Goal: Information Seeking & Learning: Learn about a topic

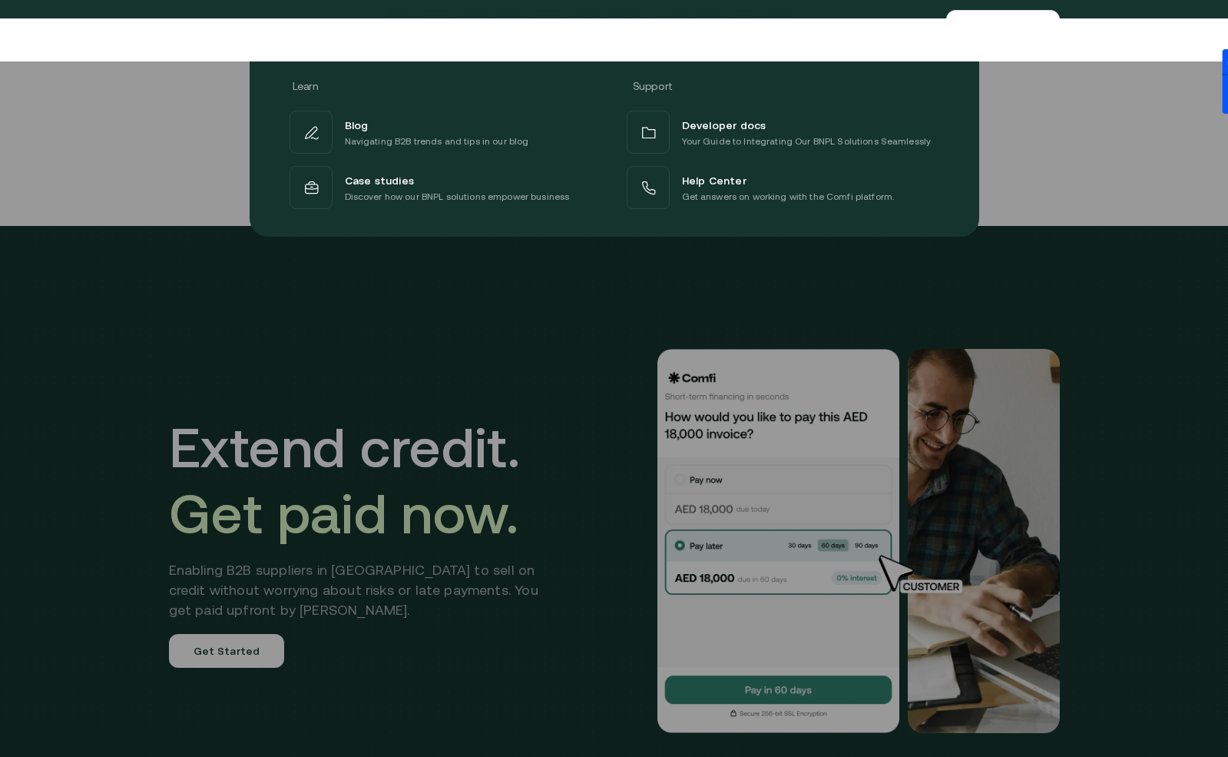
click at [577, 495] on div at bounding box center [614, 432] width 1228 height 757
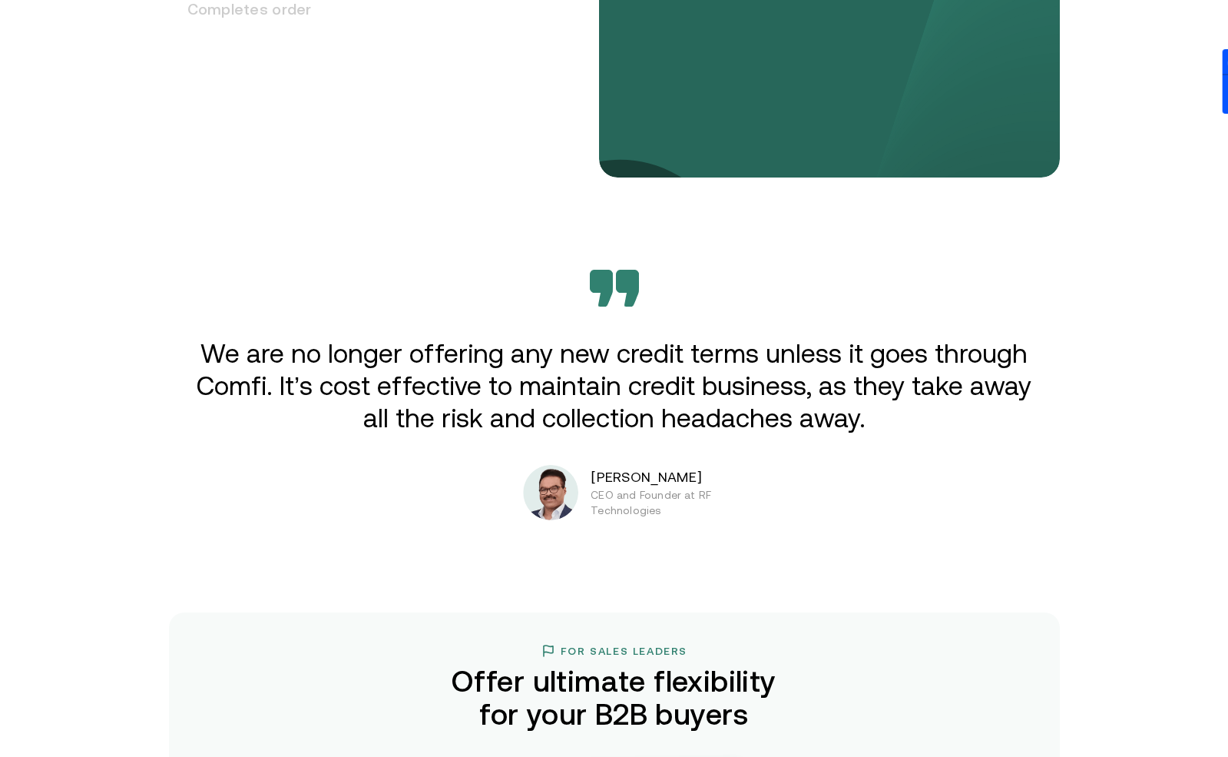
scroll to position [2500, 0]
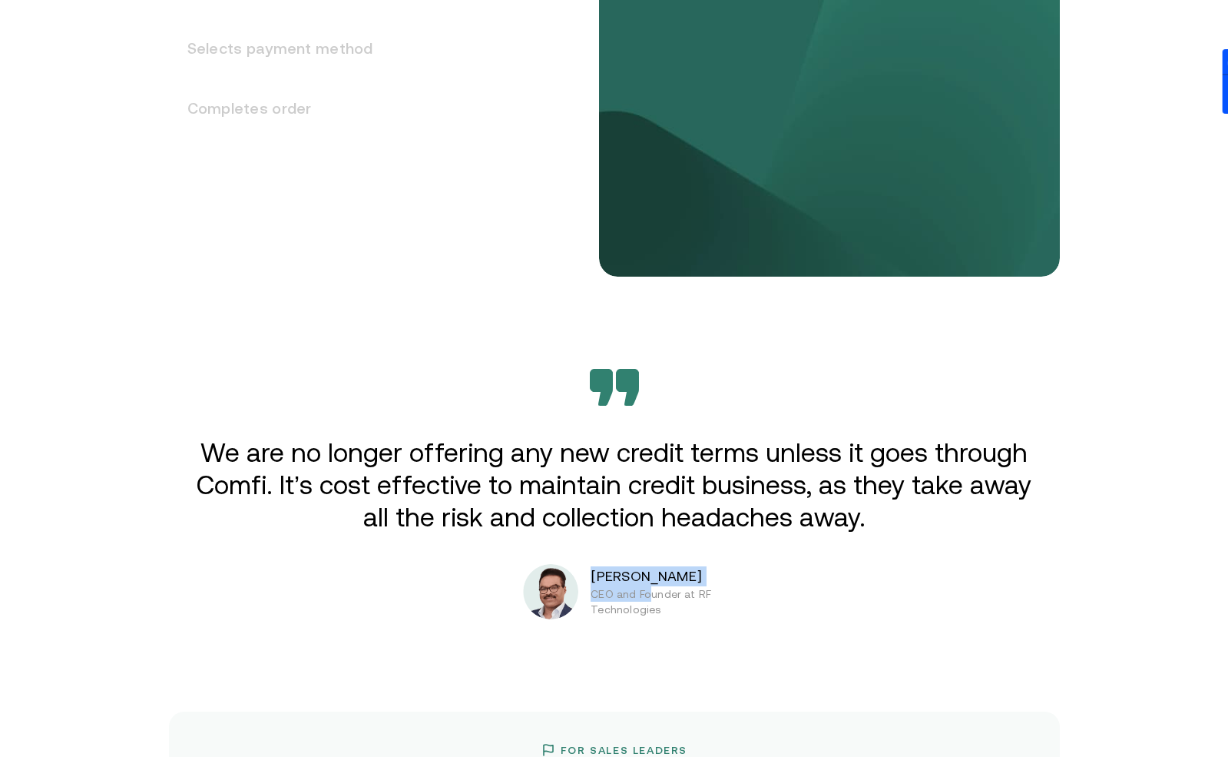
drag, startPoint x: 657, startPoint y: 373, endPoint x: 537, endPoint y: 373, distance: 119.8
click at [538, 564] on div "[PERSON_NAME] CEO and Founder at RF Technologies" at bounding box center [654, 591] width 262 height 55
click at [704, 416] on div "Extend credit. Get paid now. Enabling B2B suppliers in [GEOGRAPHIC_DATA] to sel…" at bounding box center [614, 561] width 1228 height 5671
click at [668, 422] on div "Extend credit. Get paid now. Enabling B2B suppliers in [GEOGRAPHIC_DATA] to sel…" at bounding box center [614, 561] width 1228 height 5671
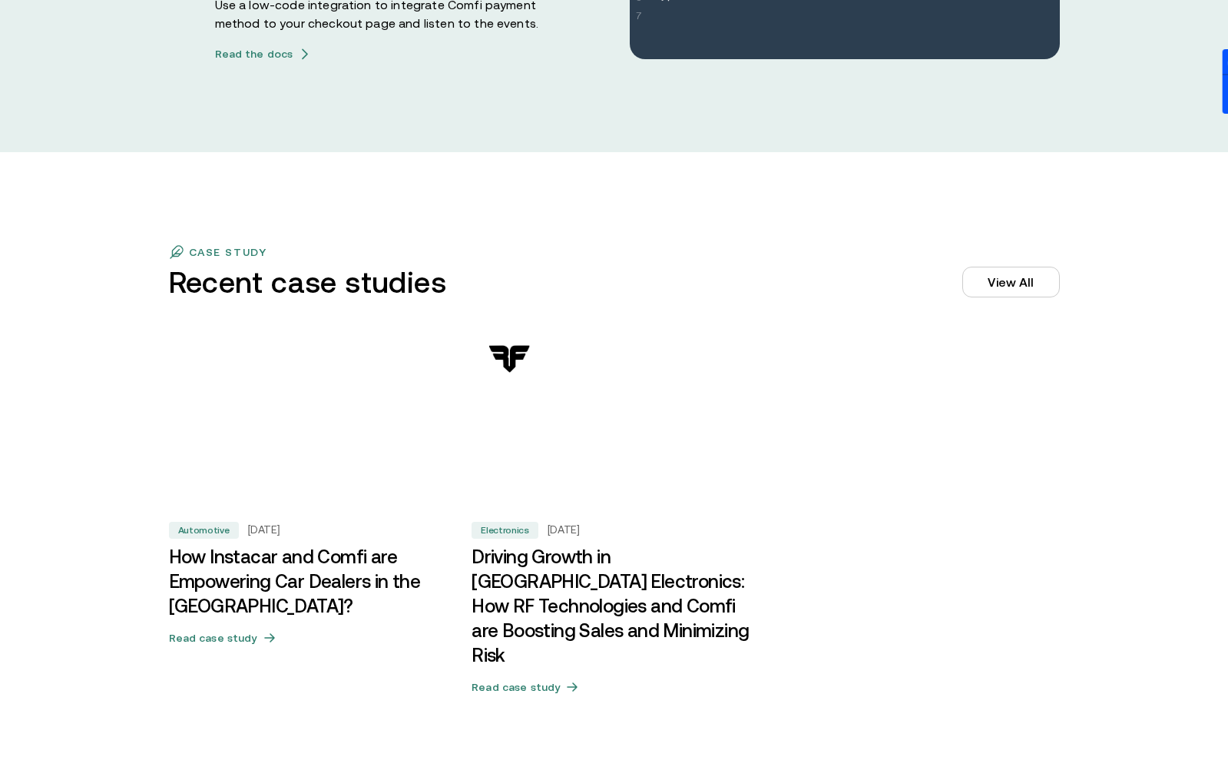
scroll to position [4743, 0]
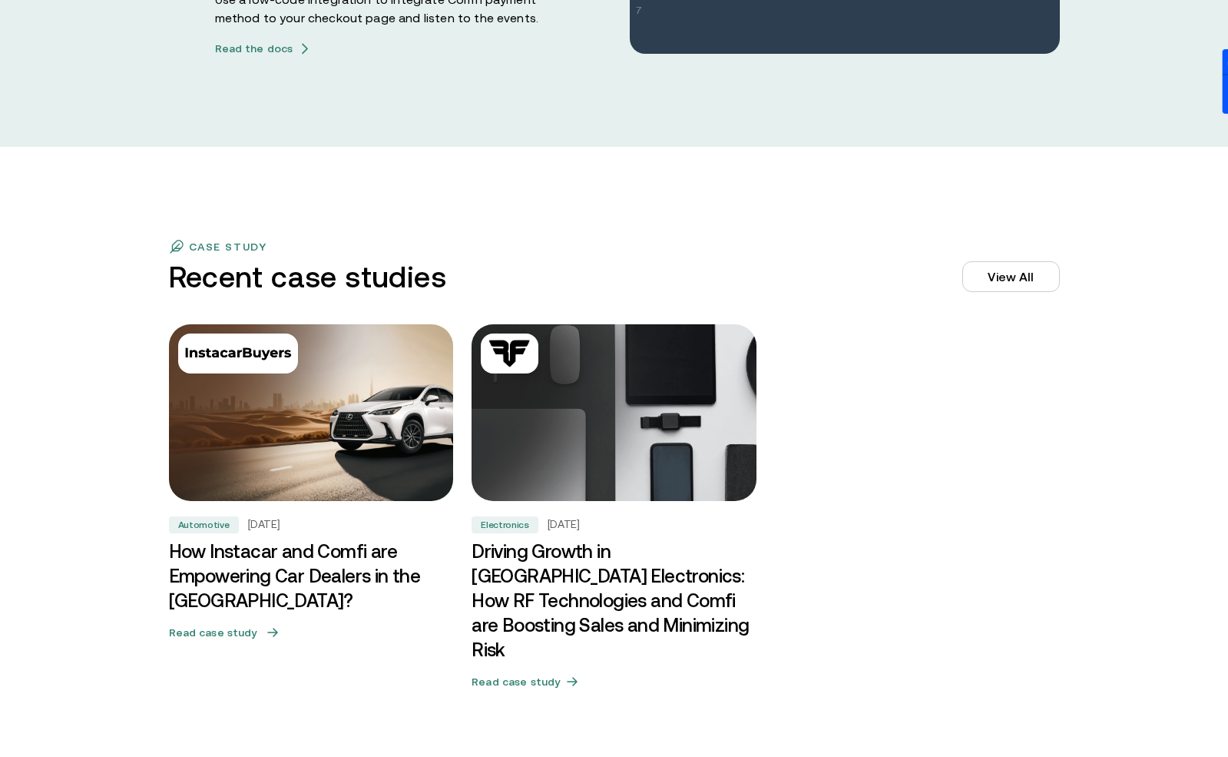
click at [247, 625] on h5 "Read case study" at bounding box center [213, 632] width 88 height 15
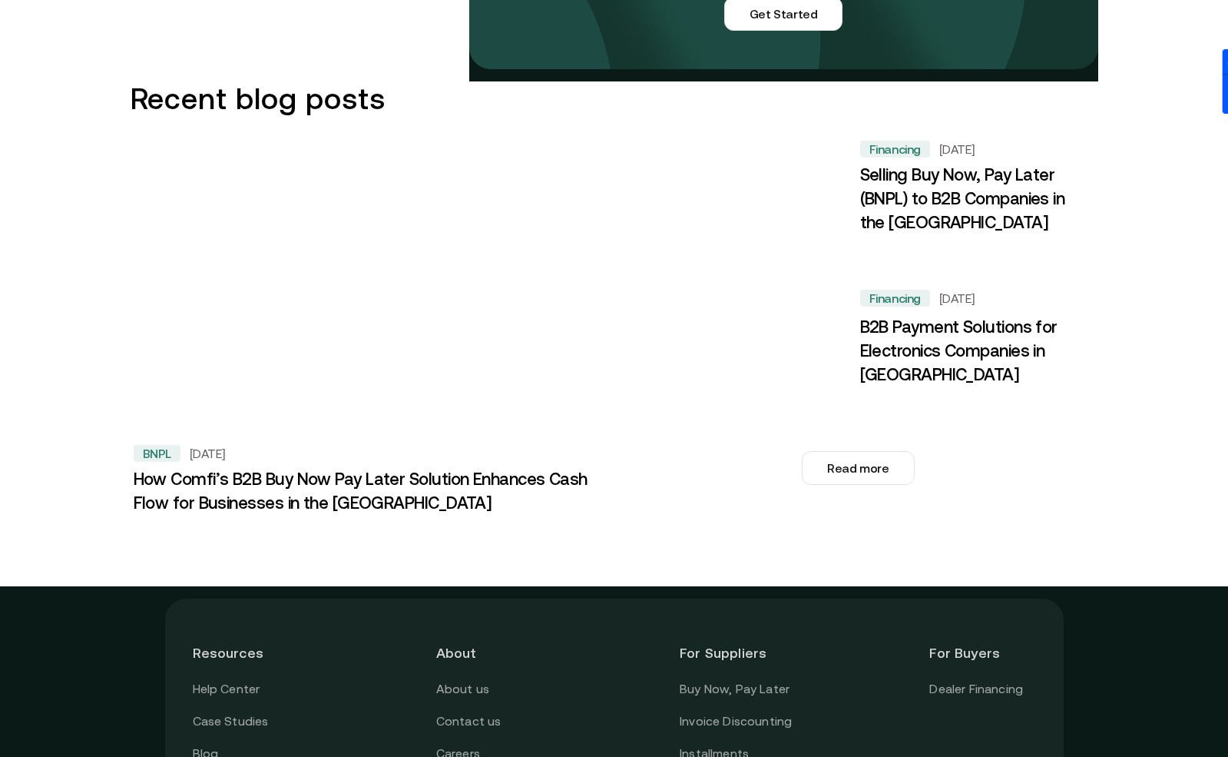
scroll to position [2298, 0]
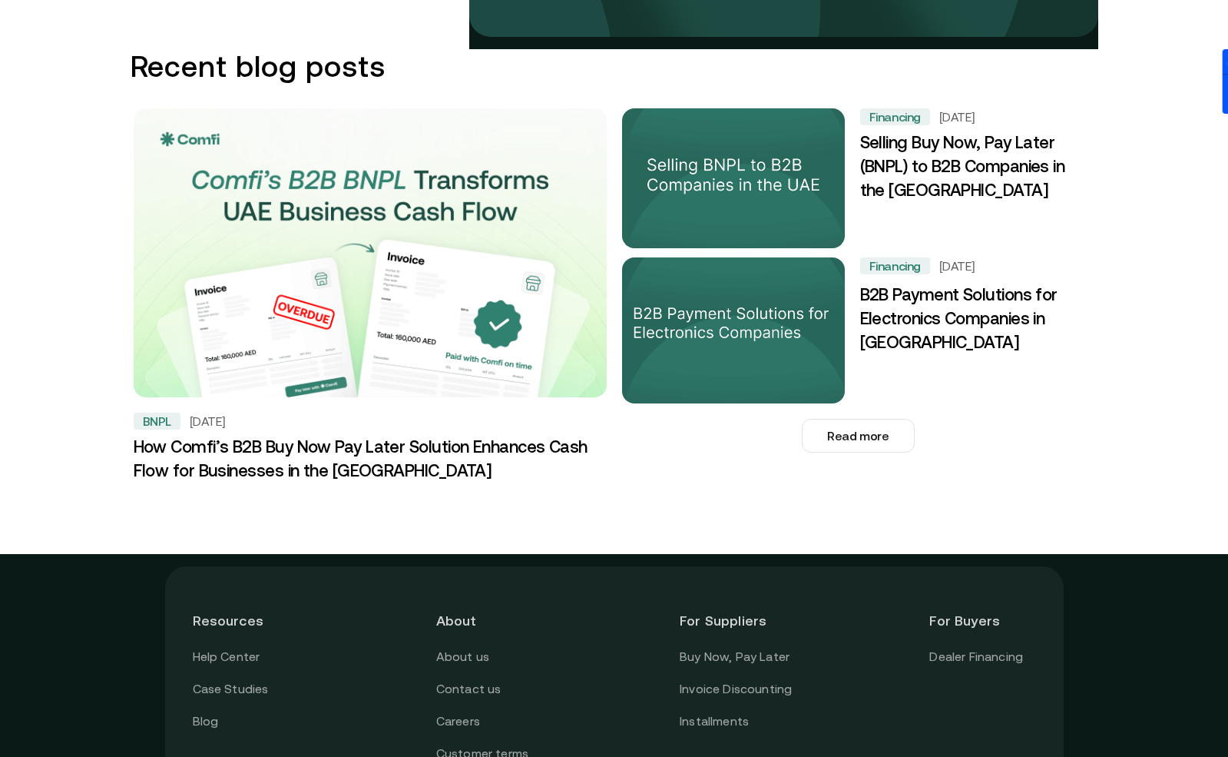
drag, startPoint x: 458, startPoint y: 629, endPoint x: 588, endPoint y: 628, distance: 129.8
copy p "Mashreq Bank Global HQ,"
drag, startPoint x: 558, startPoint y: 224, endPoint x: 558, endPoint y: 350, distance: 126.0
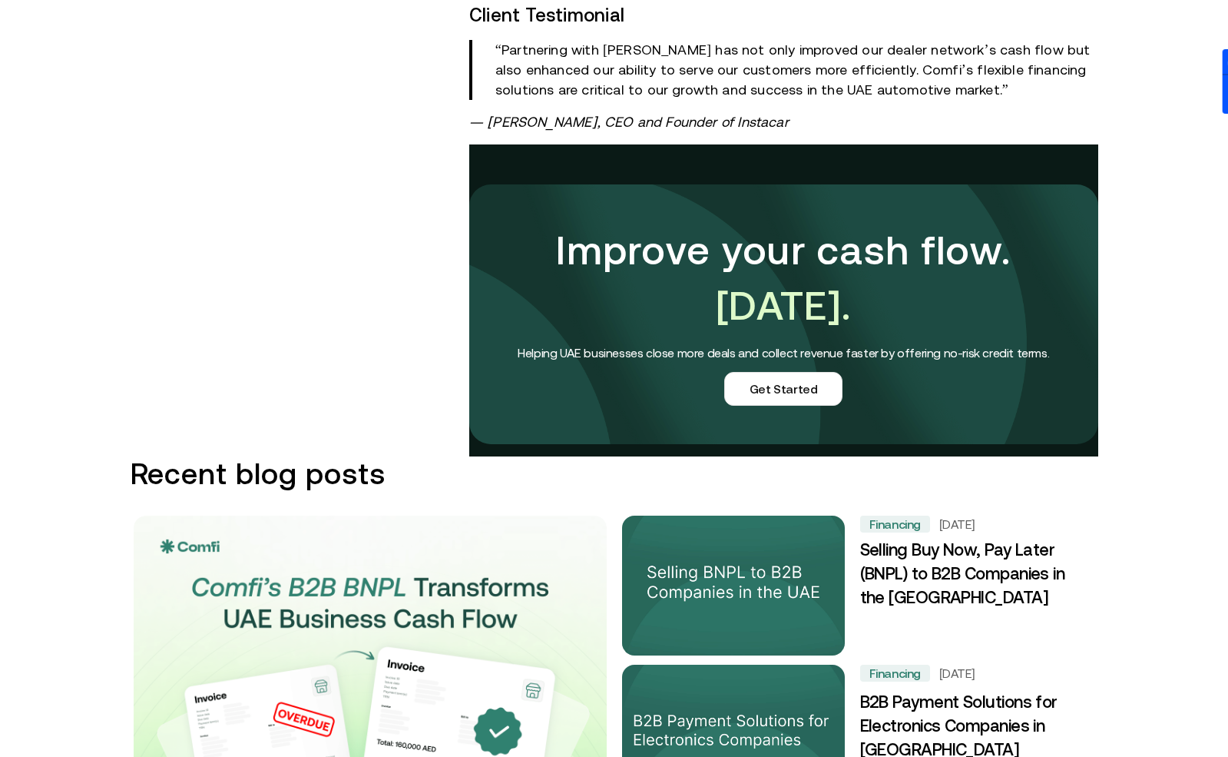
scroll to position [1711, 0]
